Goal: Information Seeking & Learning: Learn about a topic

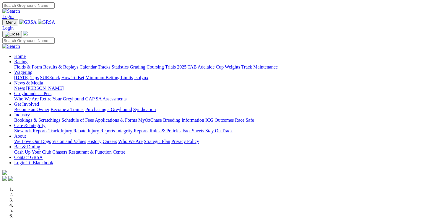
scroll to position [207, 0]
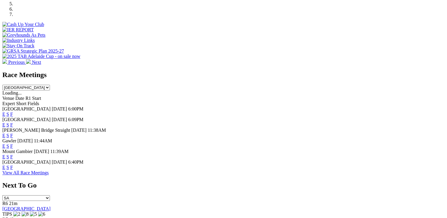
click at [13, 169] on link "F" at bounding box center [11, 167] width 3 height 5
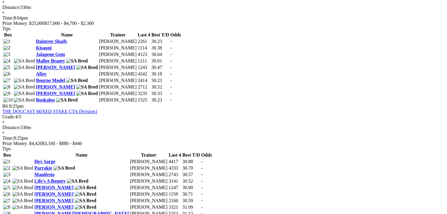
scroll to position [738, 0]
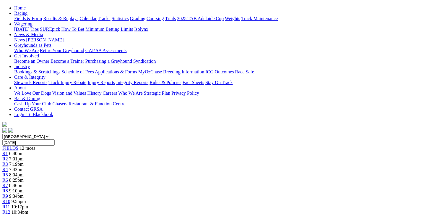
scroll to position [118, 0]
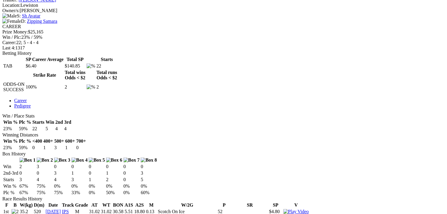
scroll to position [266, 0]
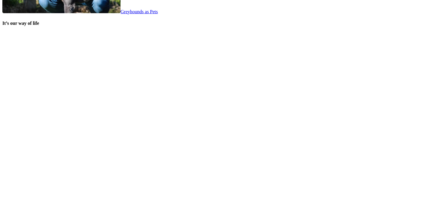
scroll to position [1193, 0]
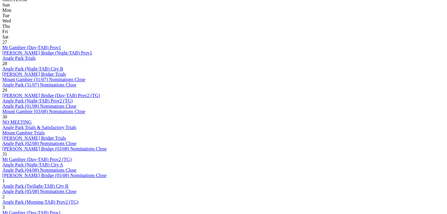
scroll to position [295, 0]
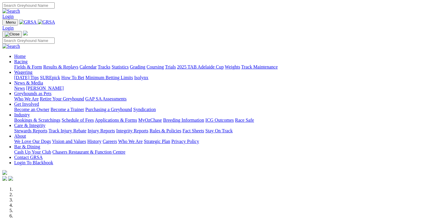
scroll to position [177, 0]
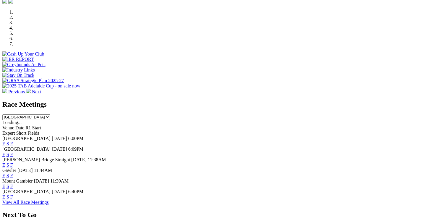
click at [13, 197] on link "F" at bounding box center [11, 196] width 3 height 5
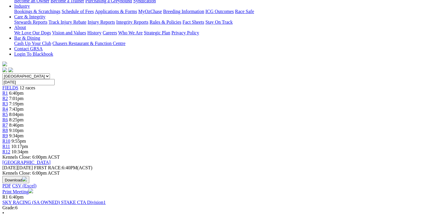
scroll to position [59, 0]
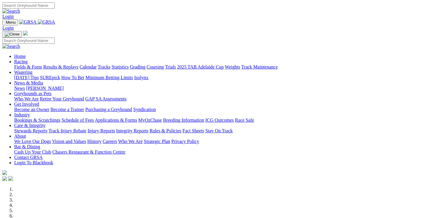
scroll to position [177, 0]
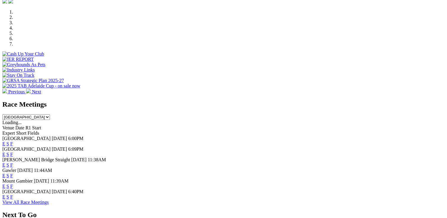
click at [13, 141] on link "F" at bounding box center [11, 143] width 3 height 5
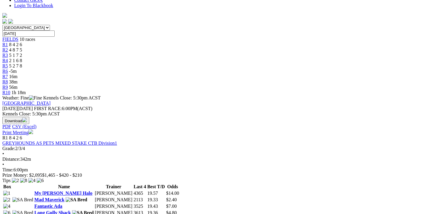
scroll to position [118, 0]
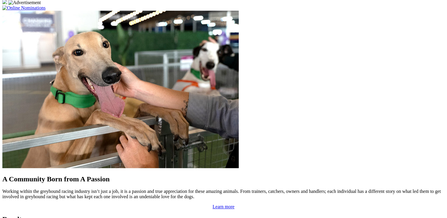
scroll to position [502, 0]
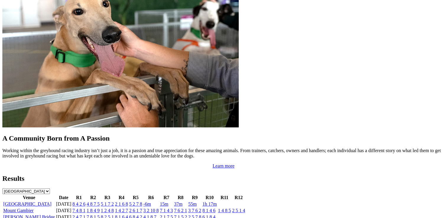
click at [51, 201] on link "[GEOGRAPHIC_DATA]" at bounding box center [27, 203] width 48 height 5
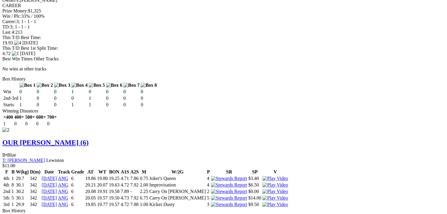
scroll to position [709, 0]
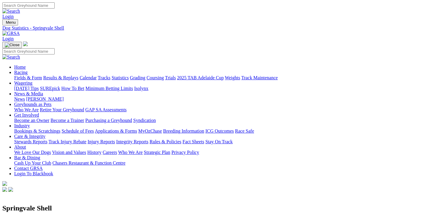
scroll to position [30, 0]
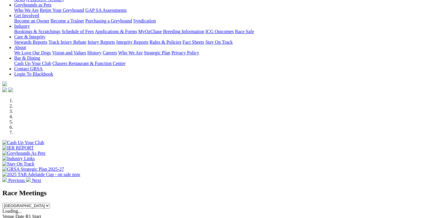
scroll to position [177, 0]
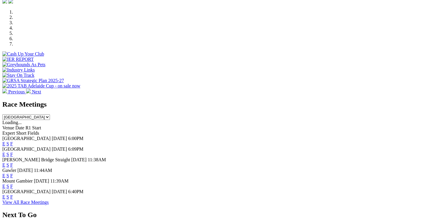
click at [13, 141] on link "F" at bounding box center [11, 143] width 3 height 5
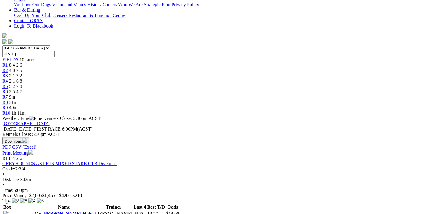
scroll to position [148, 0]
